Goal: Information Seeking & Learning: Understand process/instructions

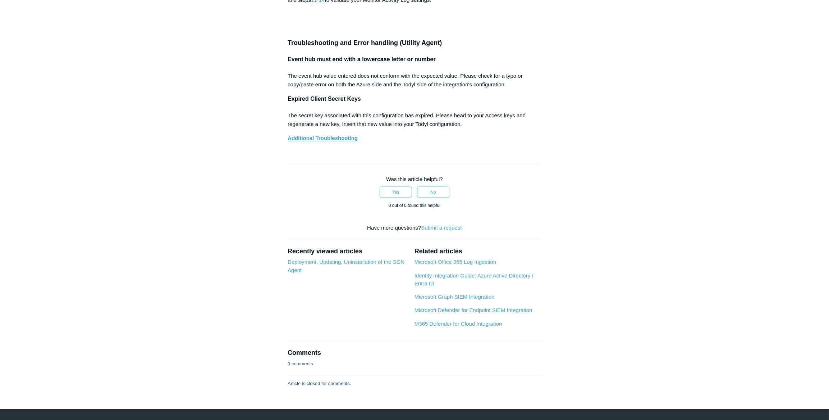
scroll to position [3235, 0]
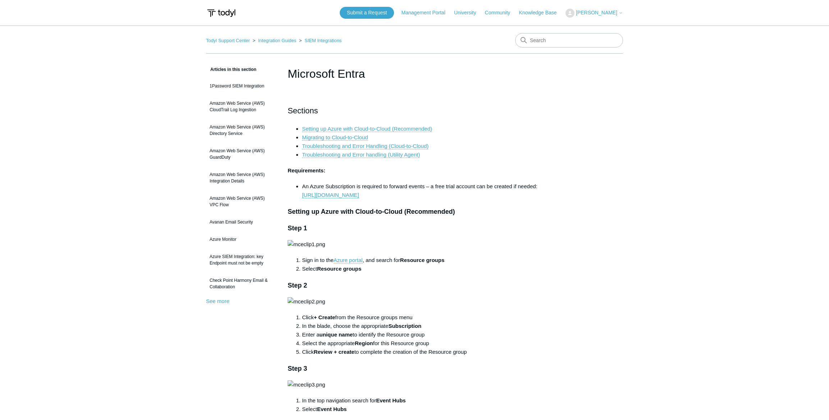
scroll to position [4811, 0]
